Goal: Find specific fact: Find specific fact

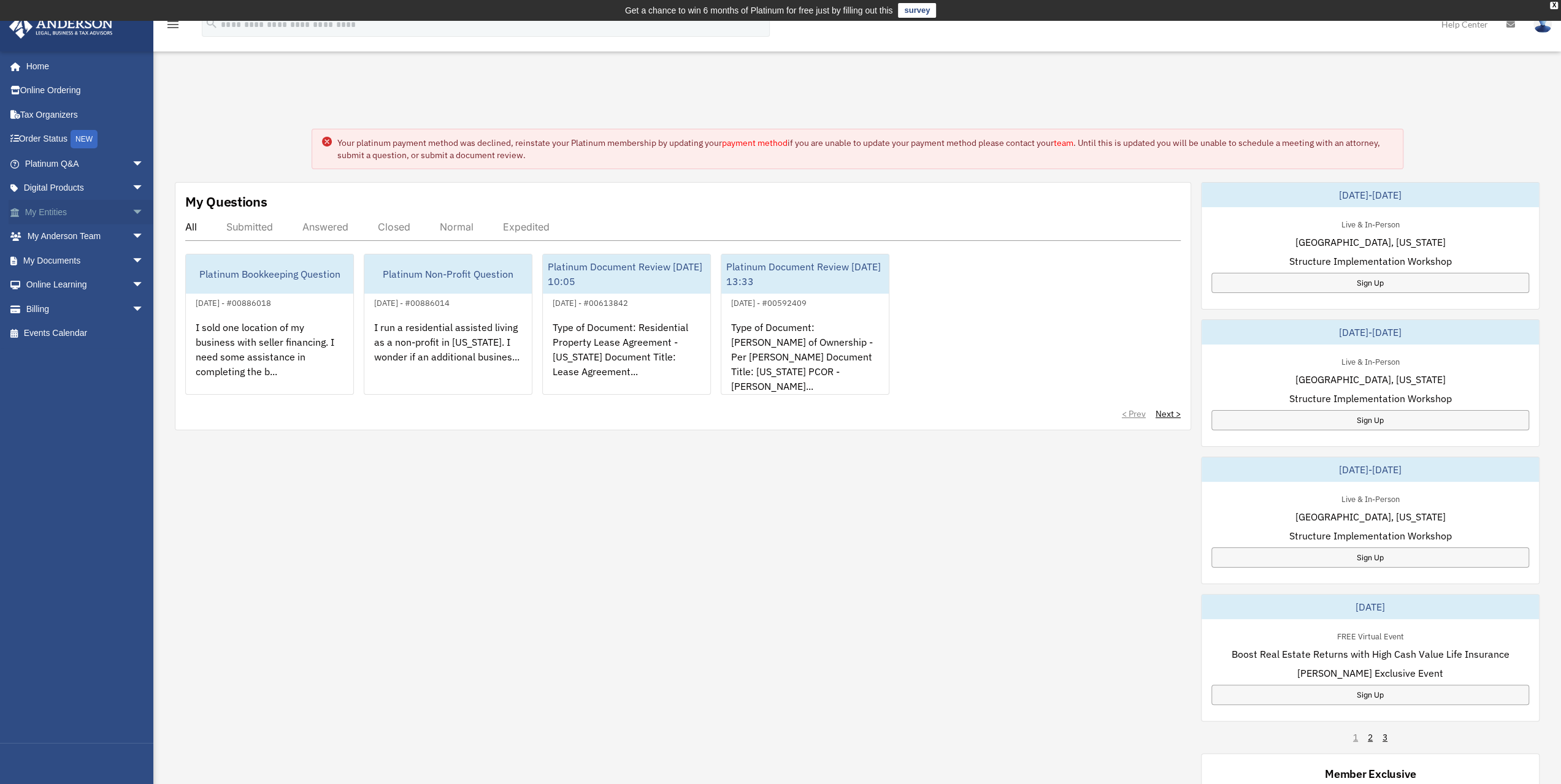
click at [78, 203] on link "My Entities arrow_drop_down" at bounding box center [85, 212] width 154 height 25
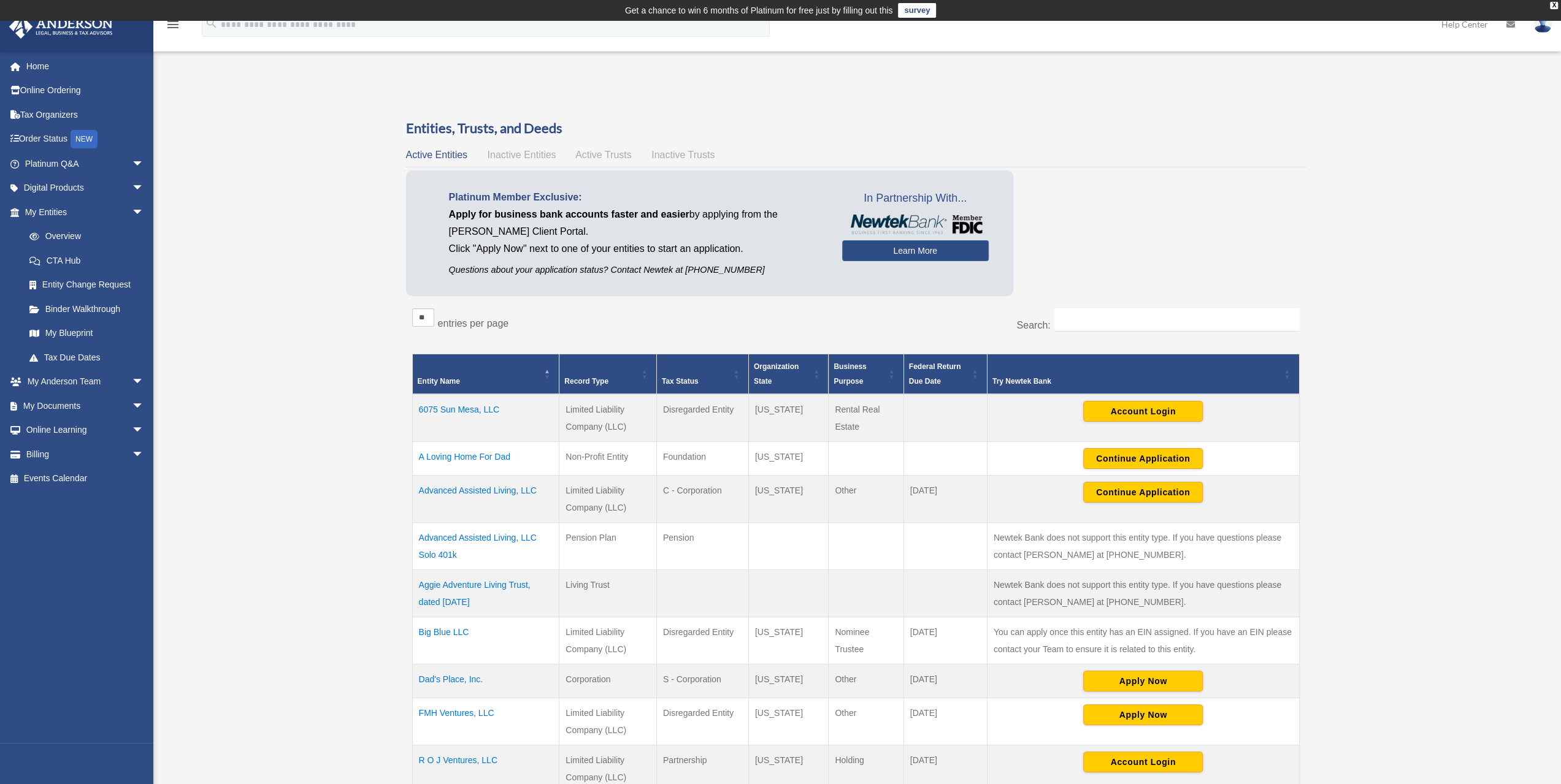
scroll to position [163, 0]
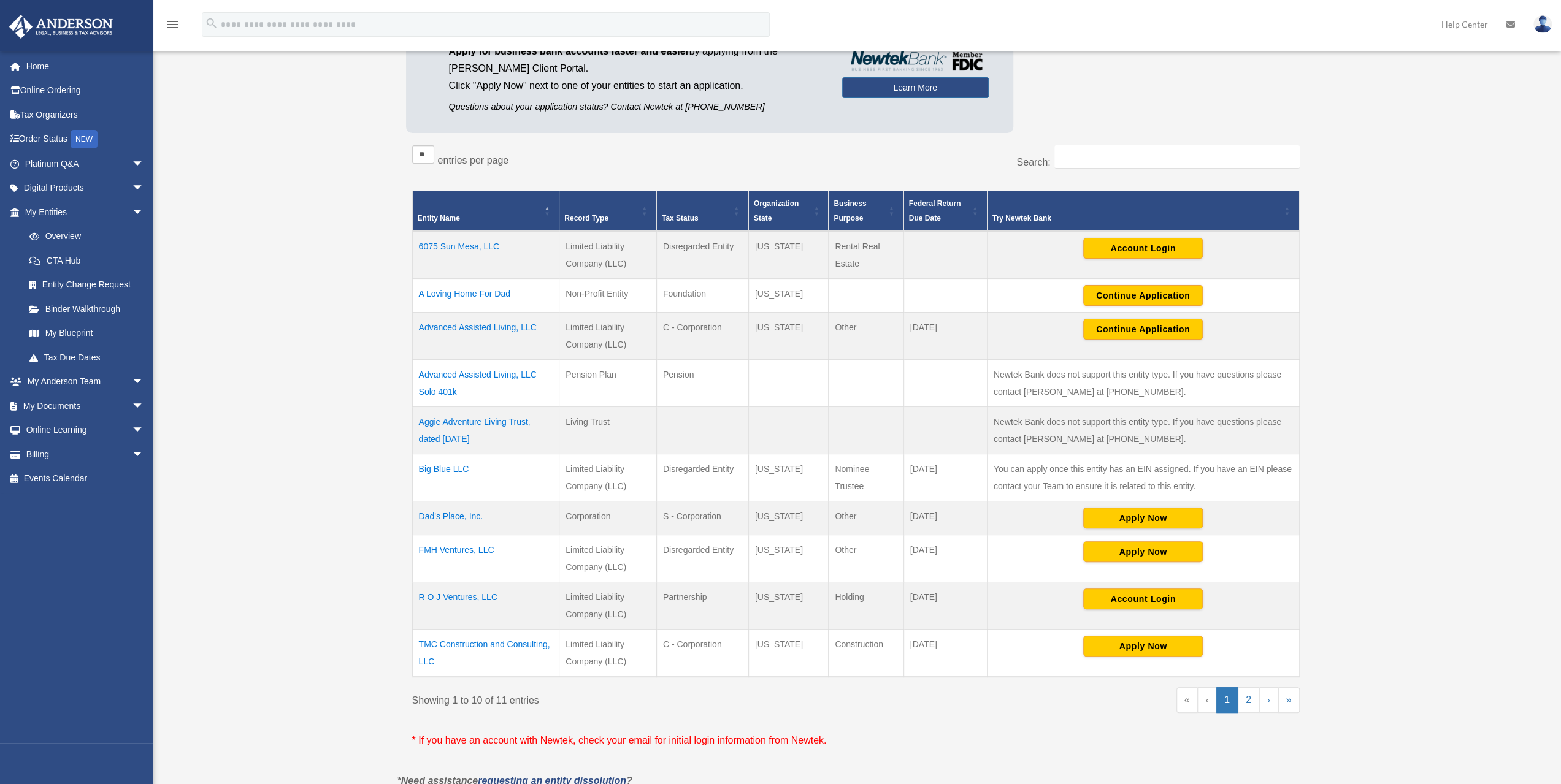
click at [467, 514] on td "Dad's Place, Inc." at bounding box center [485, 517] width 147 height 34
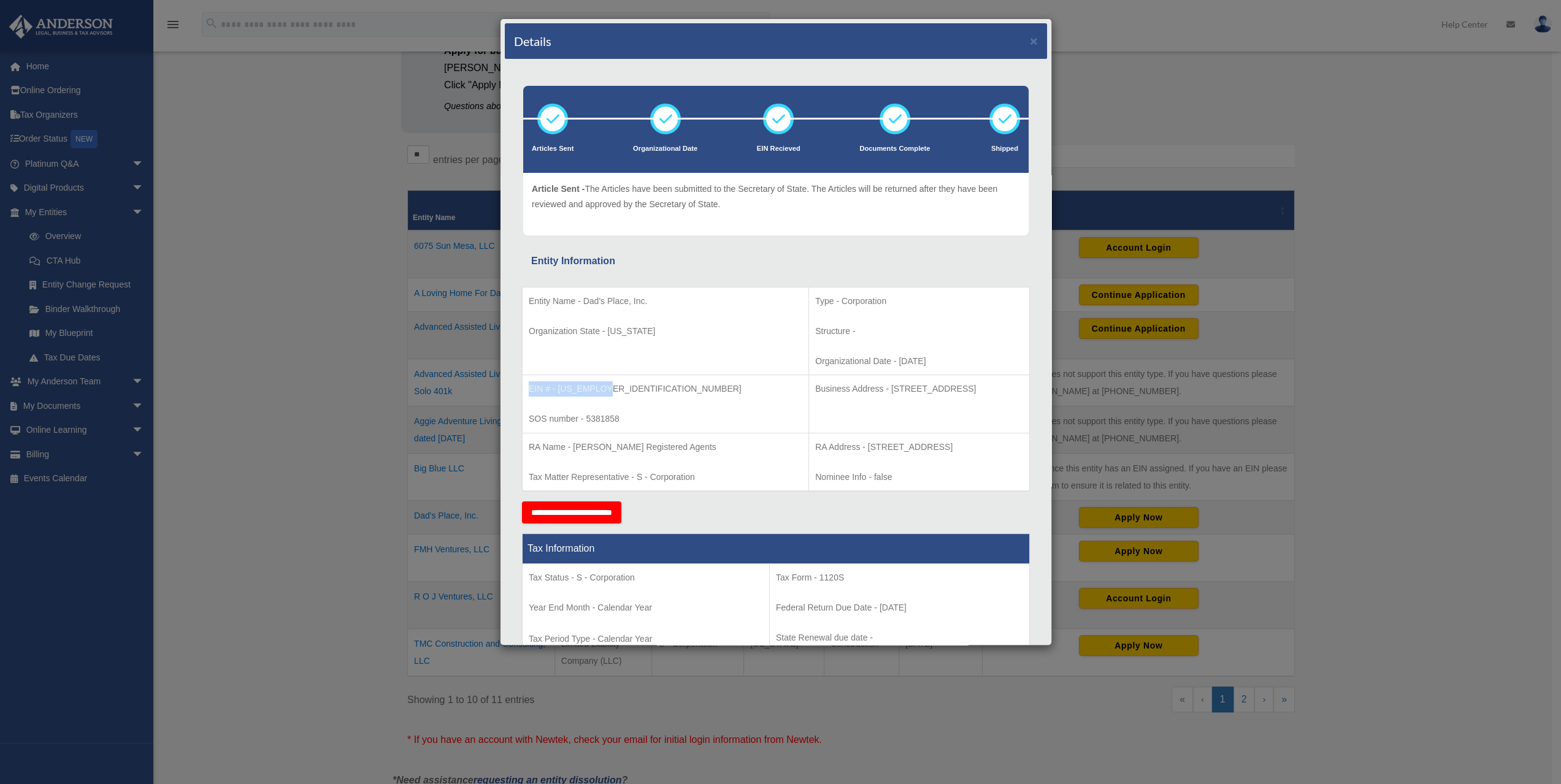
drag, startPoint x: 604, startPoint y: 386, endPoint x: 522, endPoint y: 390, distance: 82.1
click at [522, 391] on td "EIN # - 92-1392831 SOS number - 5381858" at bounding box center [666, 404] width 287 height 58
copy p "EIN # - 92-1392831"
click at [1030, 40] on button "×" at bounding box center [1034, 41] width 8 height 13
